Goal: Transaction & Acquisition: Purchase product/service

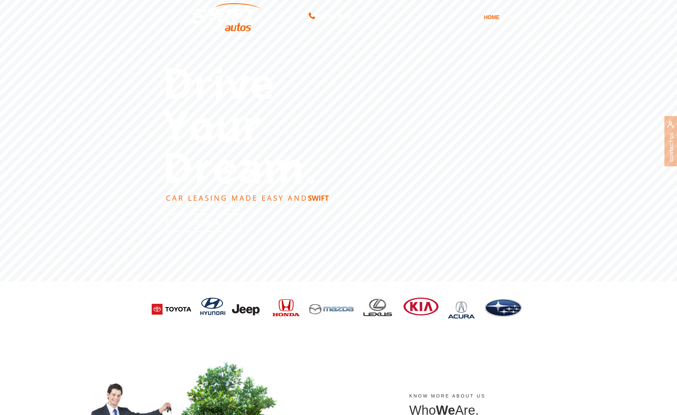
click at [544, 16] on link "DEALS" at bounding box center [544, 17] width 26 height 14
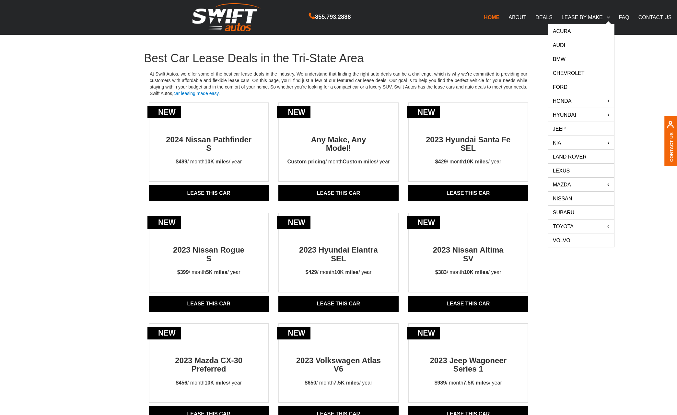
click at [565, 33] on link "Acura" at bounding box center [581, 31] width 66 height 14
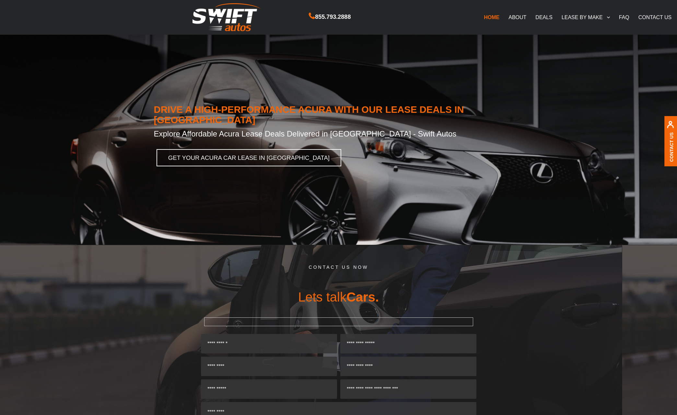
click at [539, 18] on link "DEALS" at bounding box center [544, 17] width 26 height 14
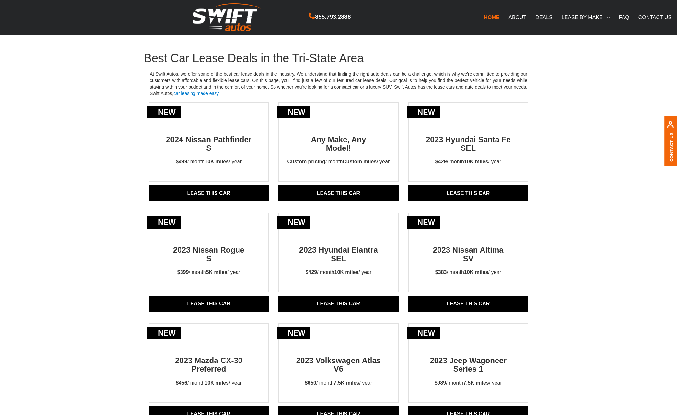
scroll to position [0, 0]
